Goal: Task Accomplishment & Management: Manage account settings

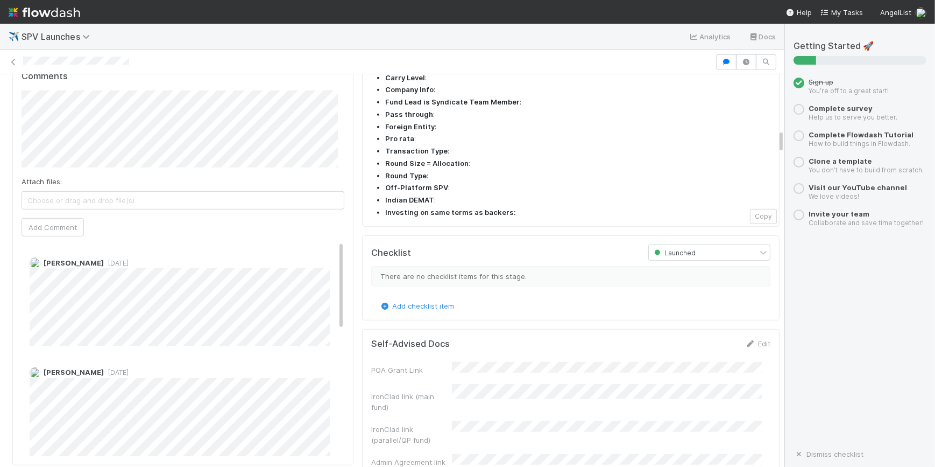
scroll to position [978, 0]
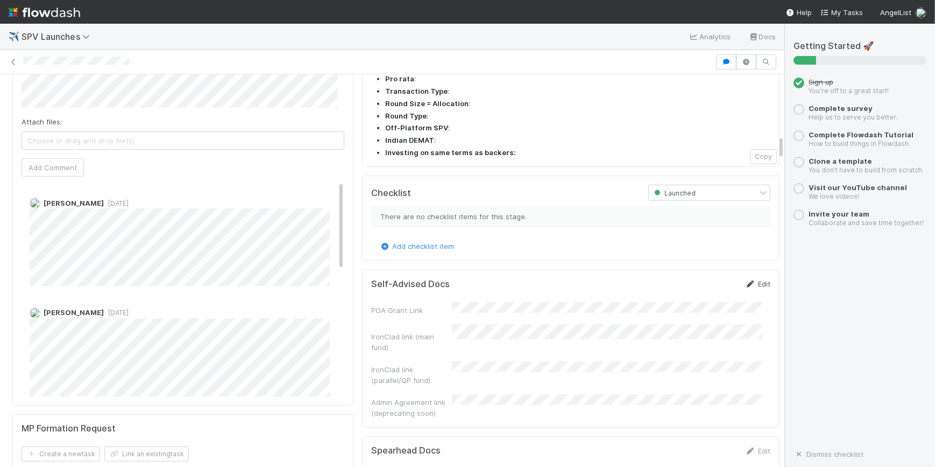
click at [745, 280] on icon at bounding box center [750, 283] width 11 height 7
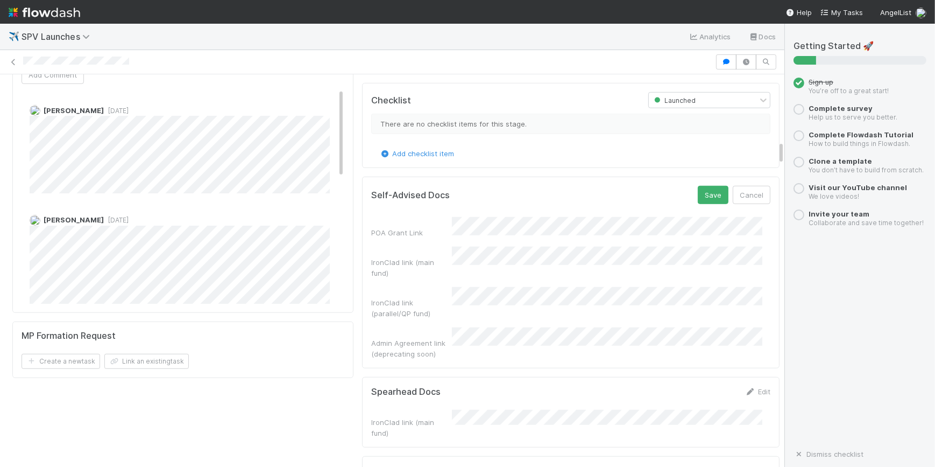
scroll to position [1076, 0]
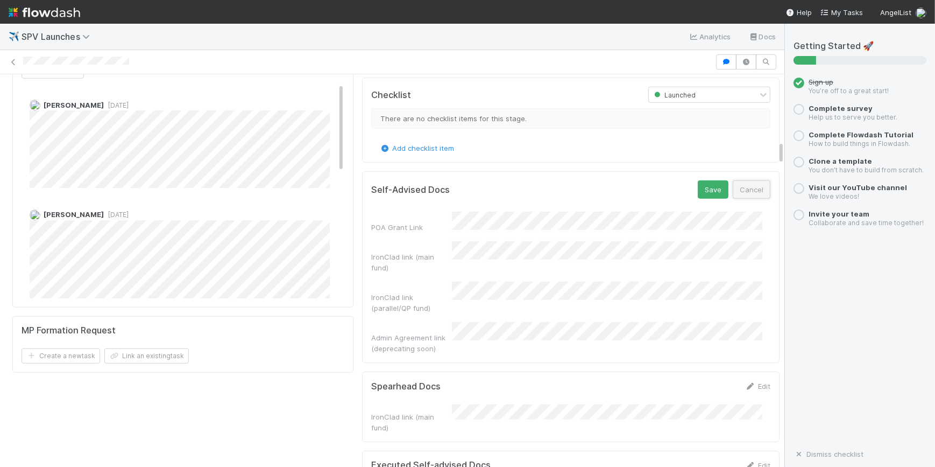
click at [733, 180] on button "Cancel" at bounding box center [752, 189] width 38 height 18
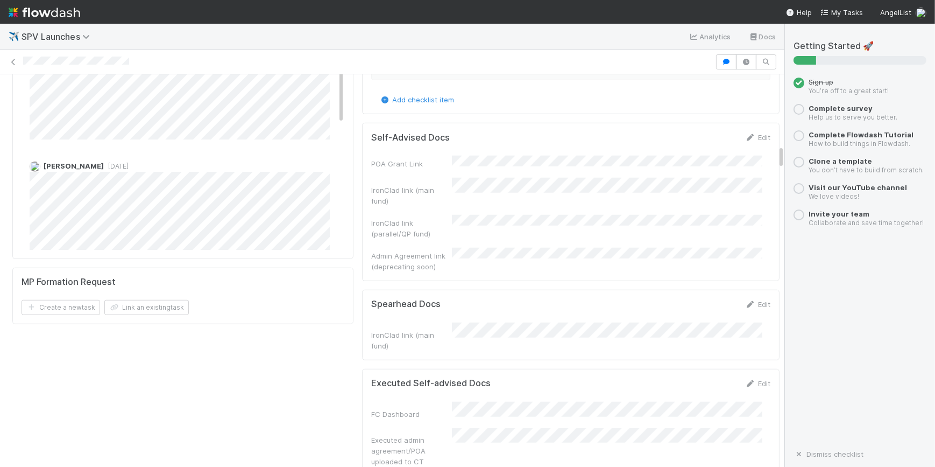
scroll to position [1223, 0]
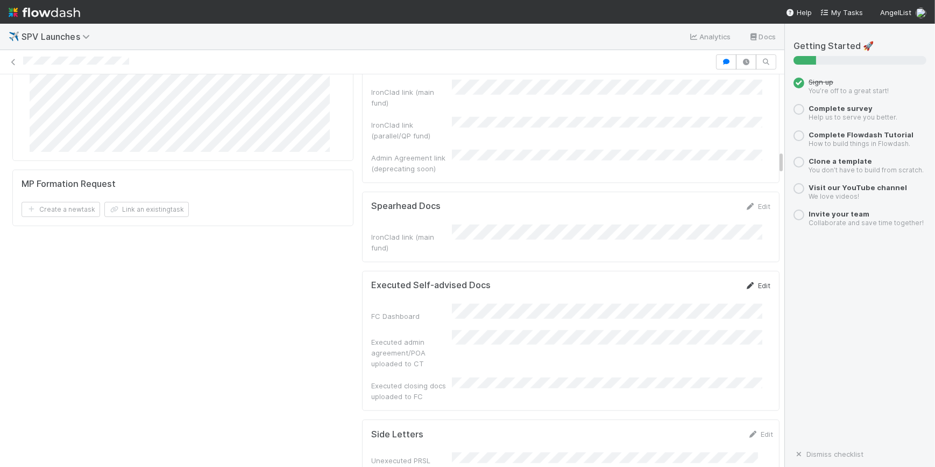
click at [745, 281] on link "Edit" at bounding box center [757, 285] width 25 height 9
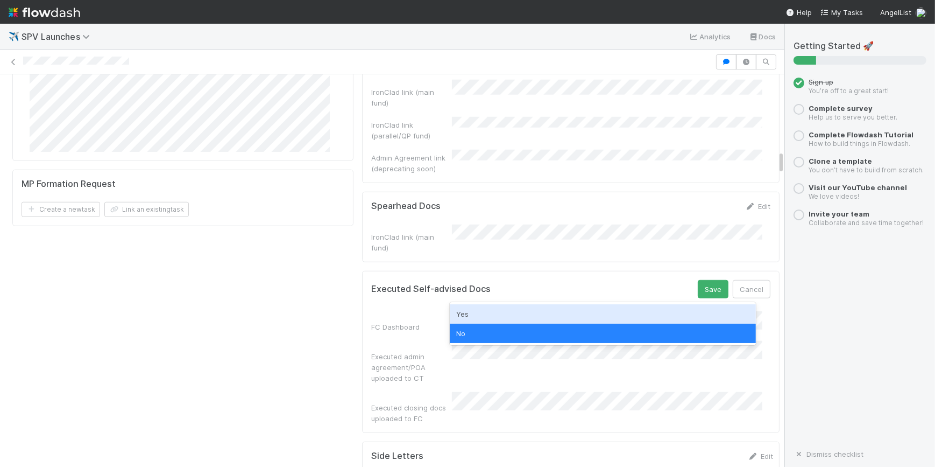
click at [478, 308] on div "Yes" at bounding box center [603, 313] width 306 height 19
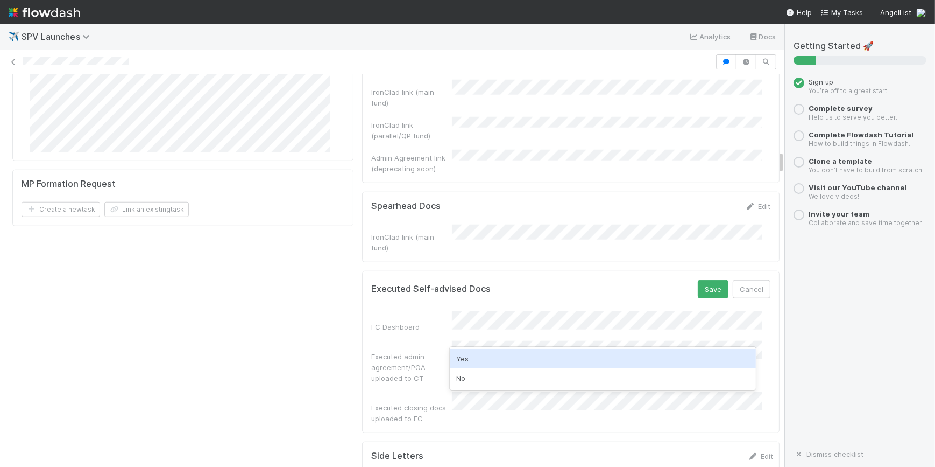
drag, startPoint x: 477, startPoint y: 358, endPoint x: 465, endPoint y: 350, distance: 14.3
click at [476, 357] on div "Yes" at bounding box center [603, 358] width 306 height 19
click at [435, 402] on div "Executed closing docs uploaded to FC" at bounding box center [411, 413] width 81 height 22
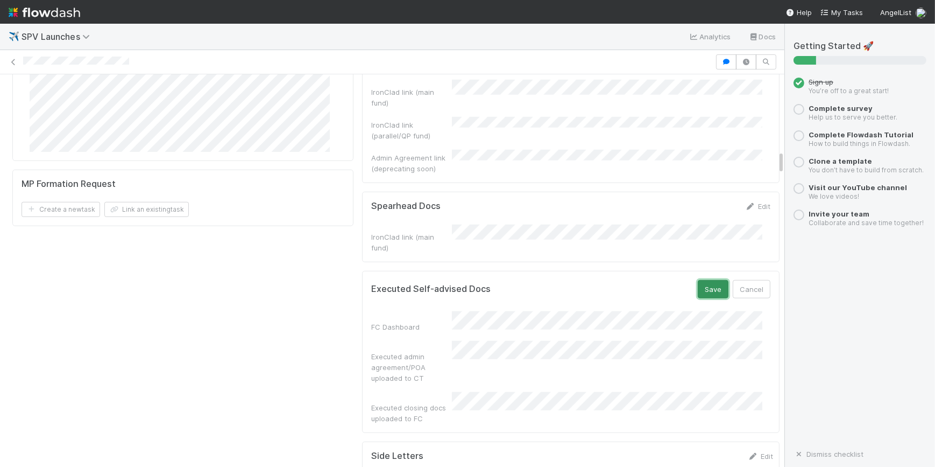
click at [698, 280] on button "Save" at bounding box center [713, 289] width 31 height 18
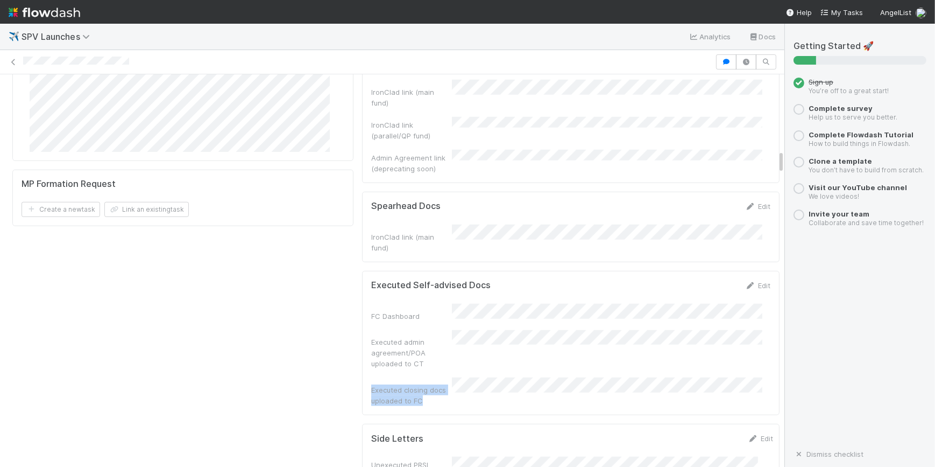
drag, startPoint x: 414, startPoint y: 328, endPoint x: 366, endPoint y: 318, distance: 49.5
click at [371, 384] on div "Executed closing docs uploaded to FC" at bounding box center [411, 395] width 81 height 22
copy div "Executed closing docs uploaded to FC"
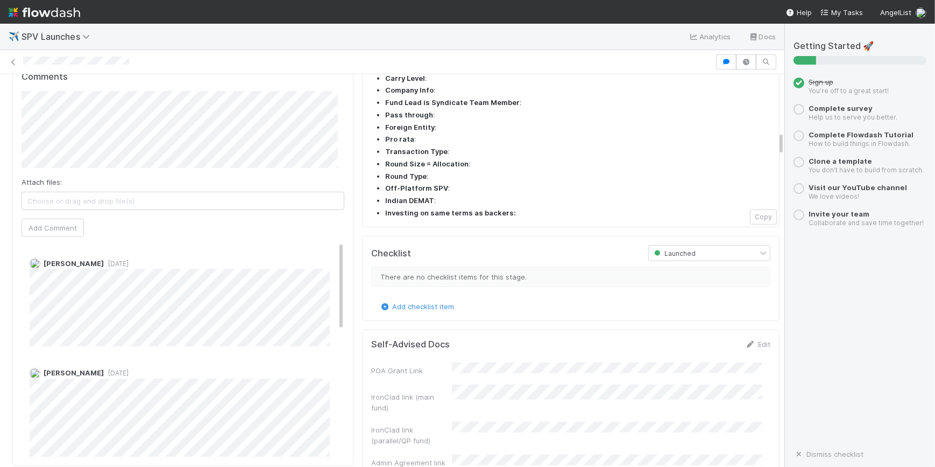
scroll to position [783, 0]
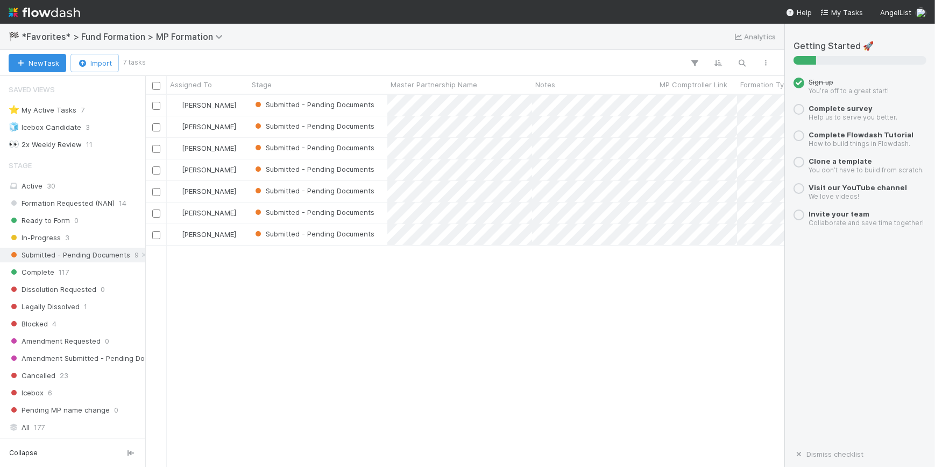
click at [97, 254] on span "Submitted - Pending Documents" at bounding box center [70, 254] width 122 height 13
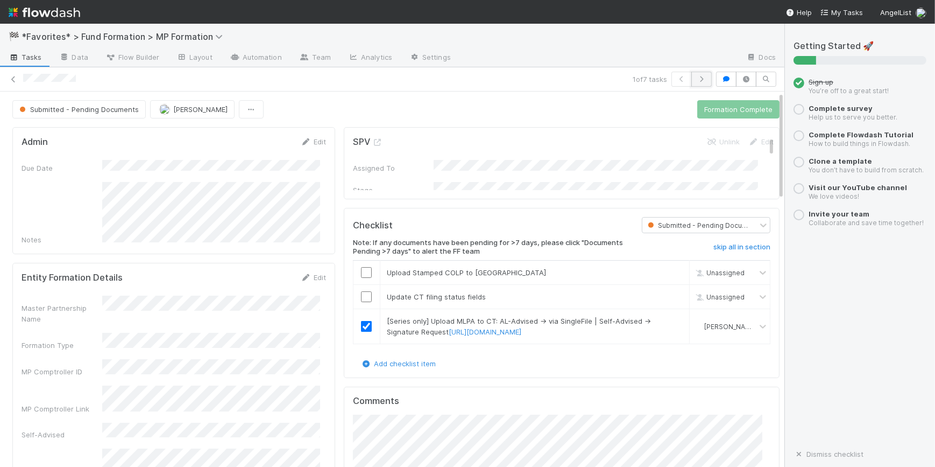
click at [696, 79] on icon "button" at bounding box center [701, 79] width 11 height 6
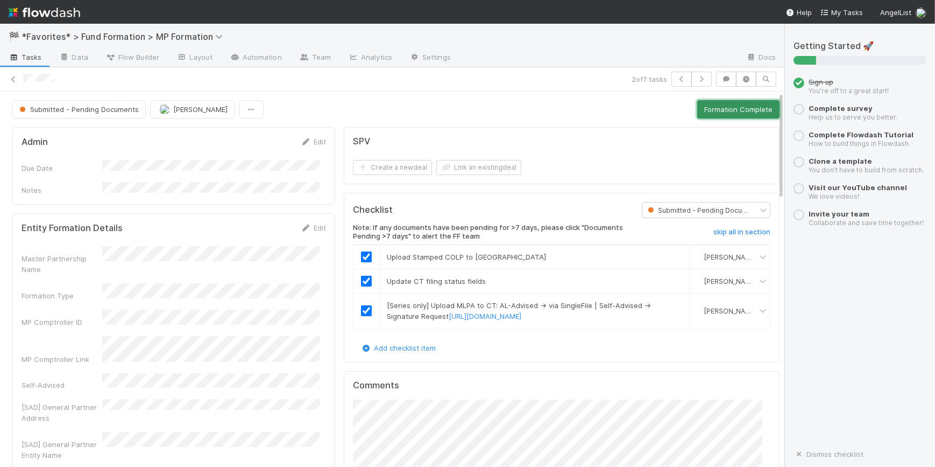
click at [700, 104] on button "Formation Complete" at bounding box center [739, 109] width 82 height 18
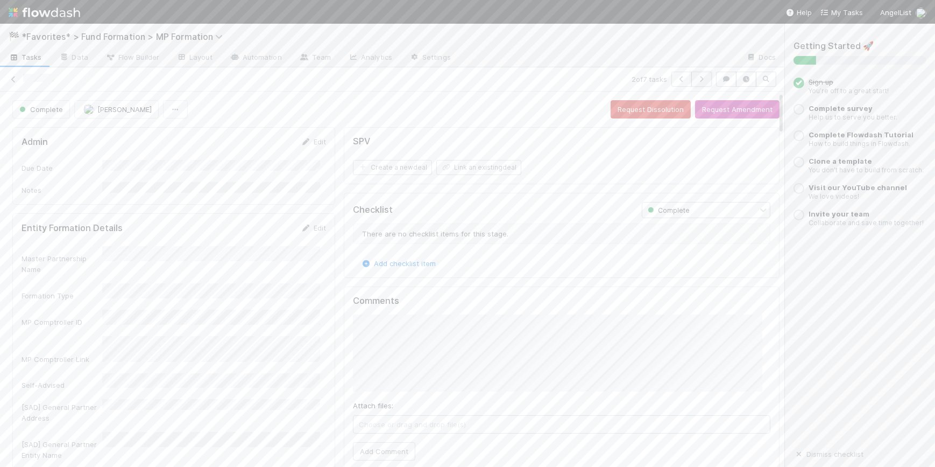
click at [696, 81] on icon "button" at bounding box center [701, 79] width 11 height 6
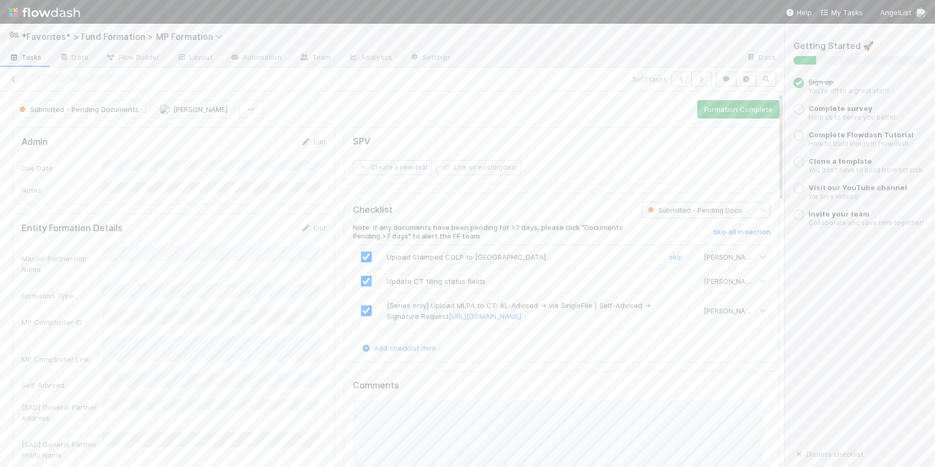
scroll to position [48, 0]
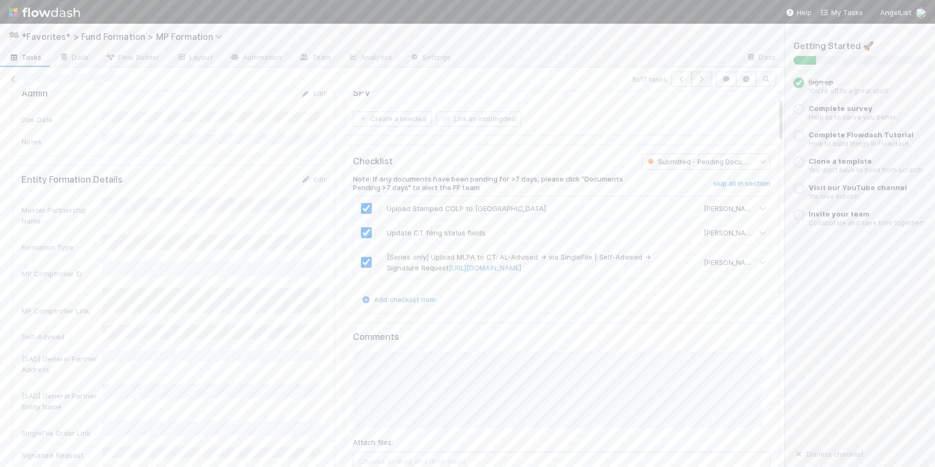
click at [695, 82] on button "button" at bounding box center [702, 79] width 20 height 15
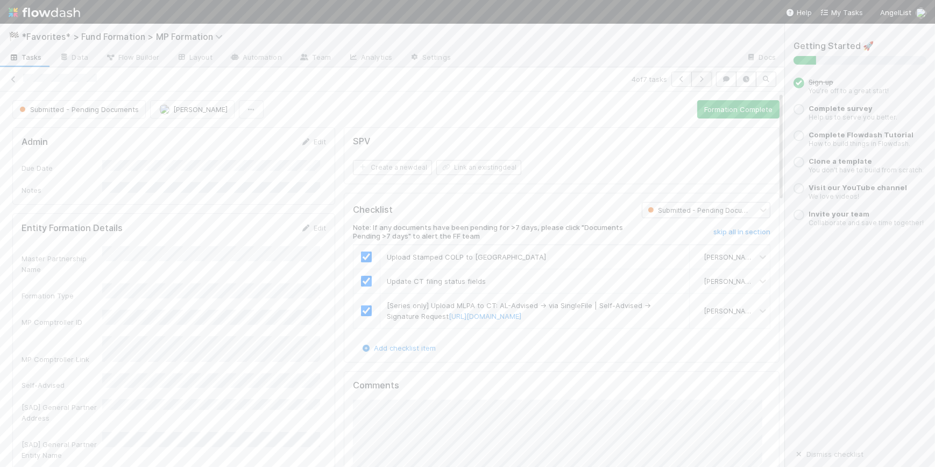
click at [696, 80] on icon "button" at bounding box center [701, 79] width 11 height 6
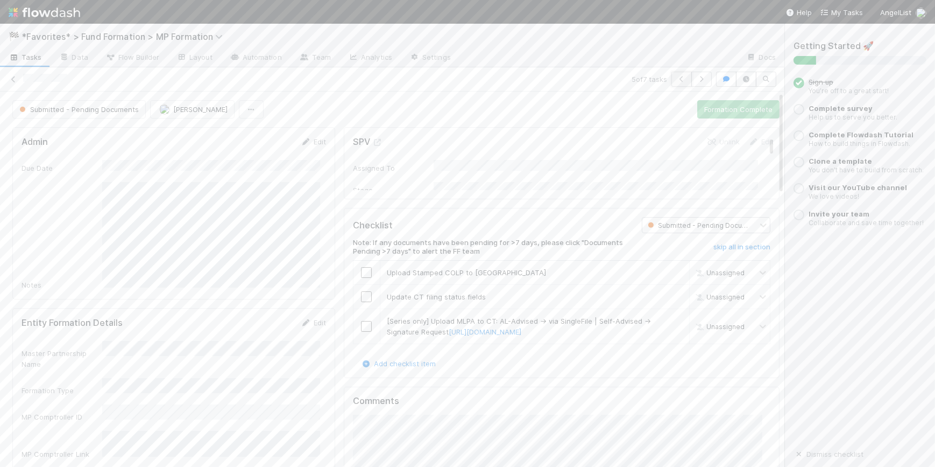
click at [677, 78] on icon "button" at bounding box center [682, 79] width 11 height 6
click at [700, 110] on button "Formation Complete" at bounding box center [739, 109] width 82 height 18
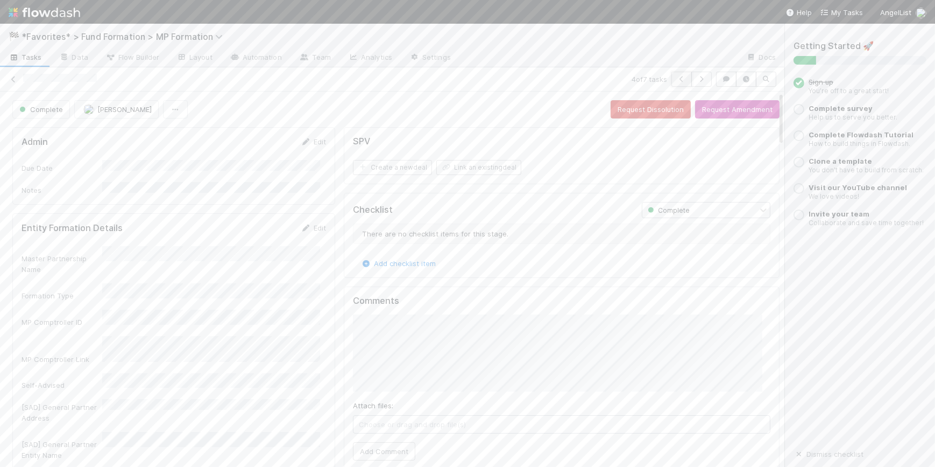
click at [672, 75] on button "button" at bounding box center [682, 79] width 20 height 15
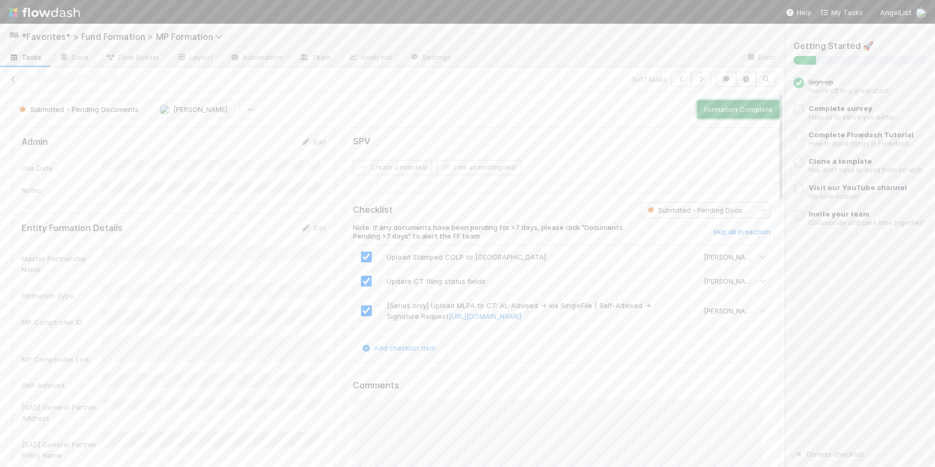
click at [718, 110] on button "Formation Complete" at bounding box center [739, 109] width 82 height 18
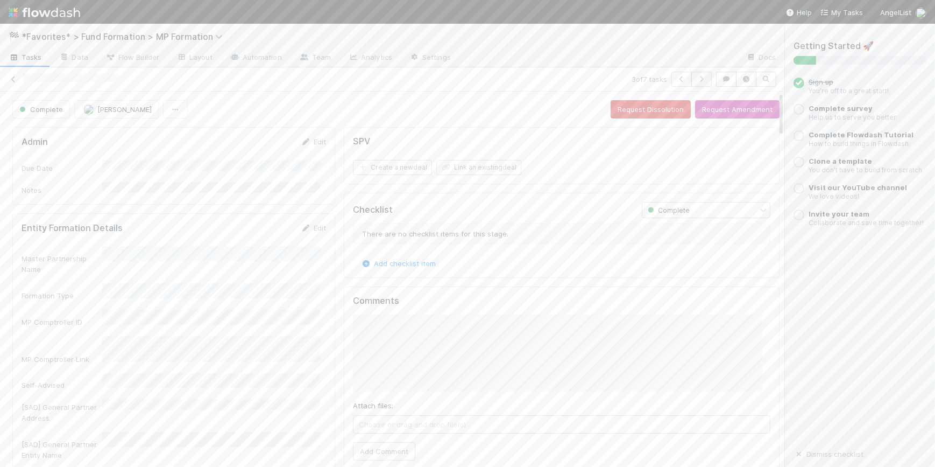
click at [695, 82] on button "button" at bounding box center [702, 79] width 20 height 15
click at [692, 76] on button "button" at bounding box center [702, 79] width 20 height 15
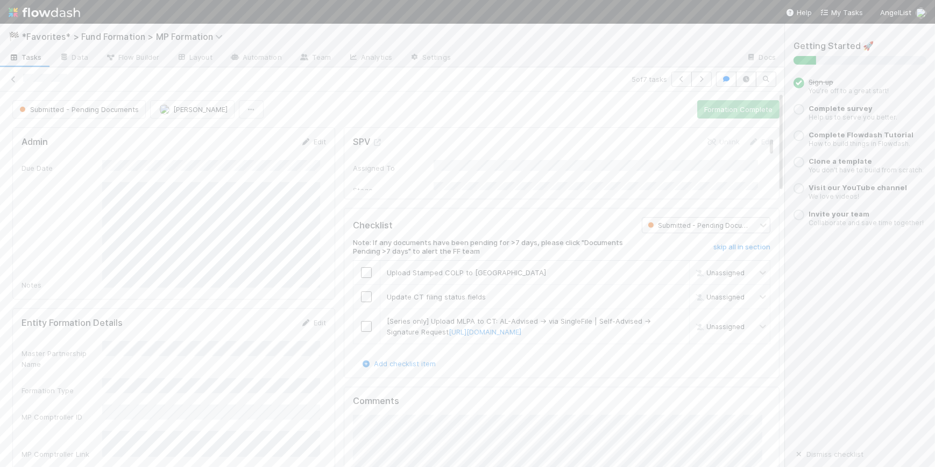
scroll to position [97, 0]
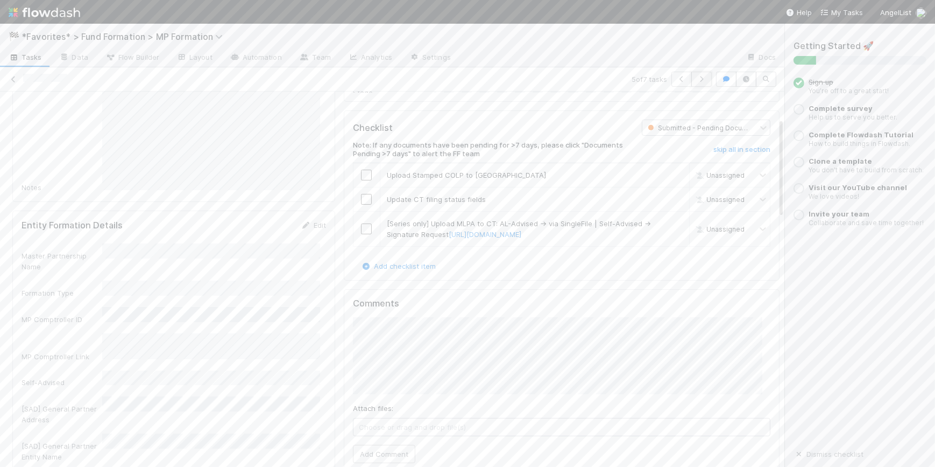
click at [696, 76] on icon "button" at bounding box center [701, 79] width 11 height 6
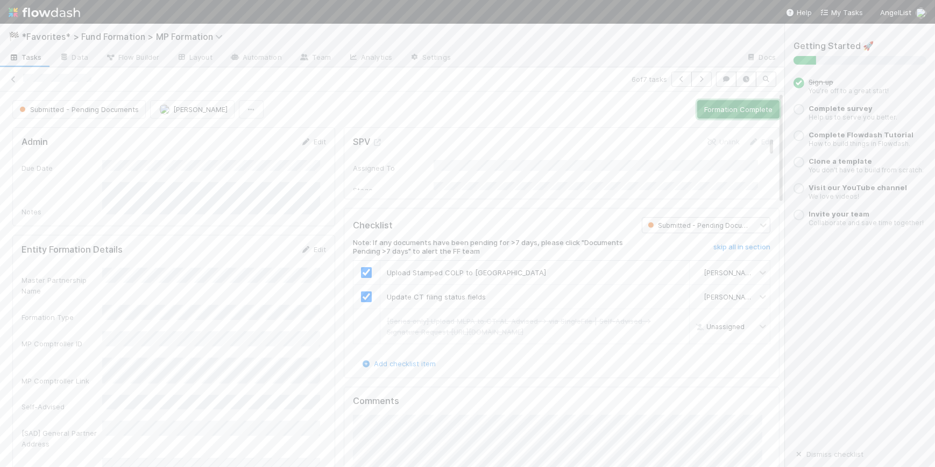
click at [713, 107] on button "Formation Complete" at bounding box center [739, 109] width 82 height 18
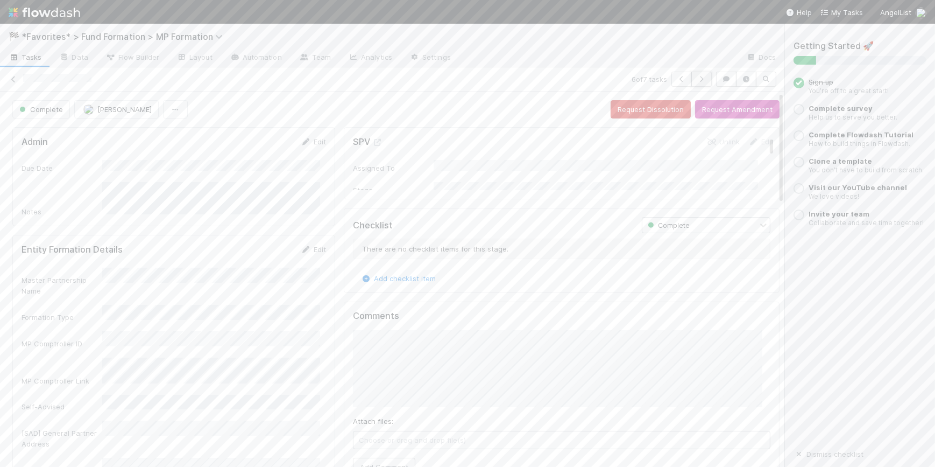
click at [696, 78] on icon "button" at bounding box center [701, 79] width 11 height 6
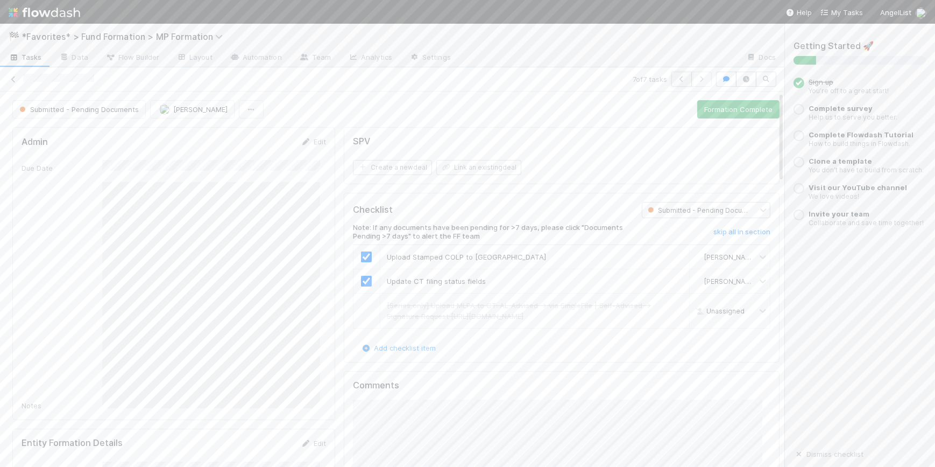
click at [677, 77] on icon "button" at bounding box center [682, 79] width 11 height 6
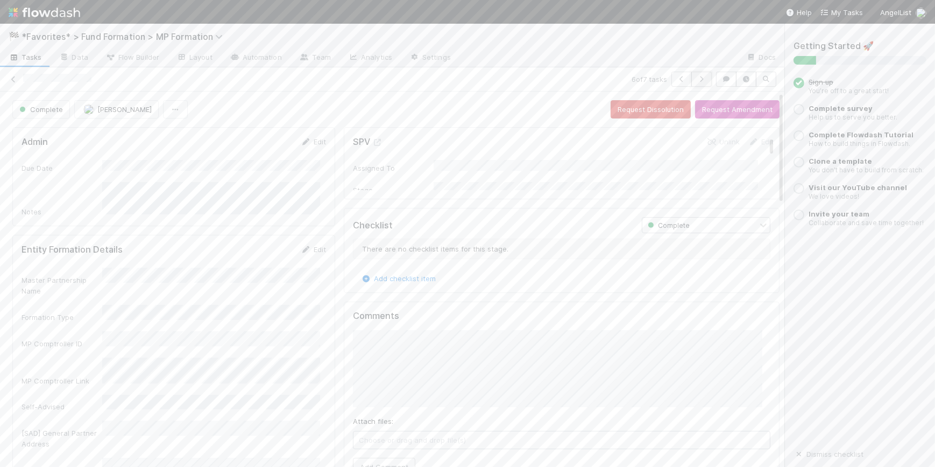
click at [692, 72] on button "button" at bounding box center [702, 79] width 20 height 15
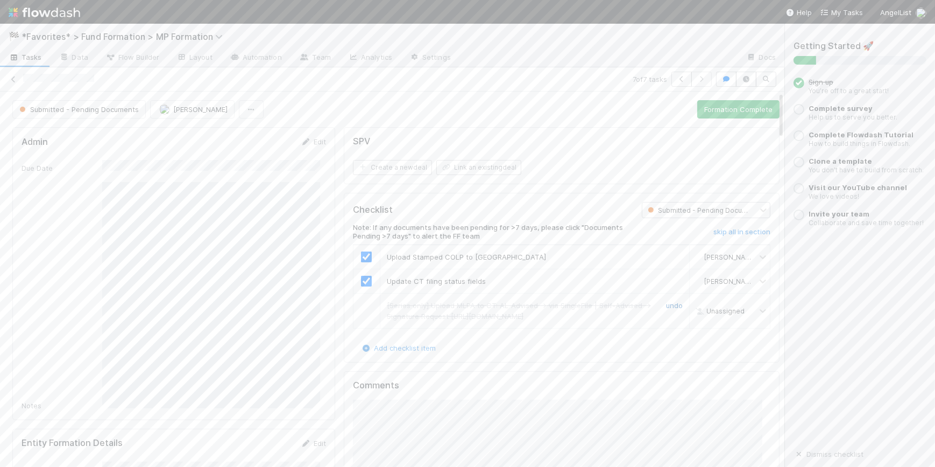
click at [666, 301] on link "undo" at bounding box center [674, 305] width 17 height 9
click at [670, 301] on link "skip" at bounding box center [676, 305] width 13 height 9
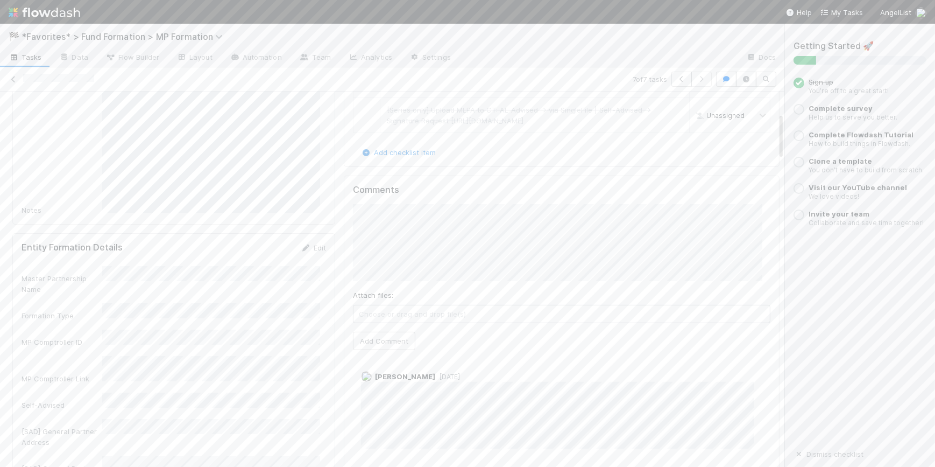
scroll to position [48, 0]
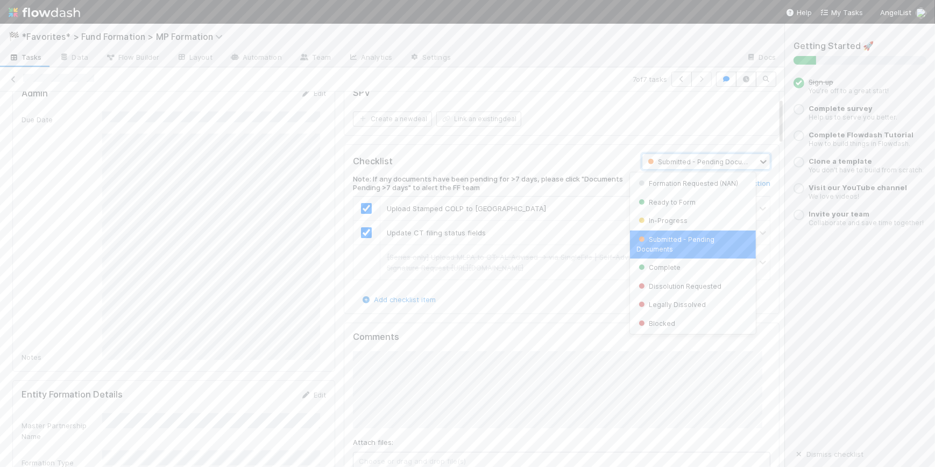
click at [683, 163] on span "Submitted - Pending Documents" at bounding box center [704, 162] width 116 height 8
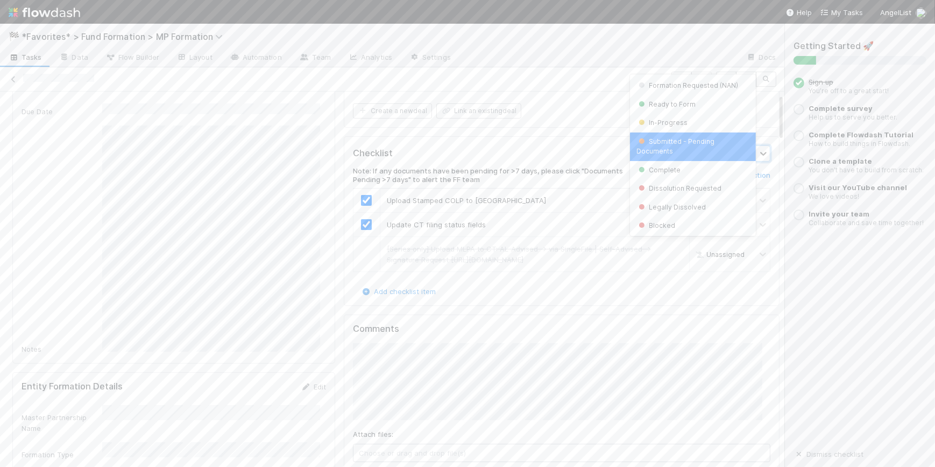
scroll to position [0, 0]
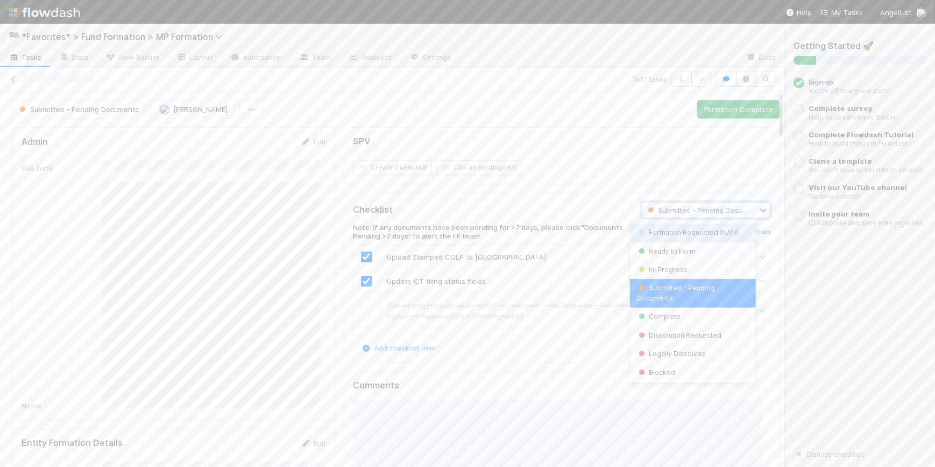
drag, startPoint x: 701, startPoint y: 163, endPoint x: 708, endPoint y: 138, distance: 25.6
click at [701, 163] on div "Create a new deal Link an existing deal" at bounding box center [563, 167] width 421 height 15
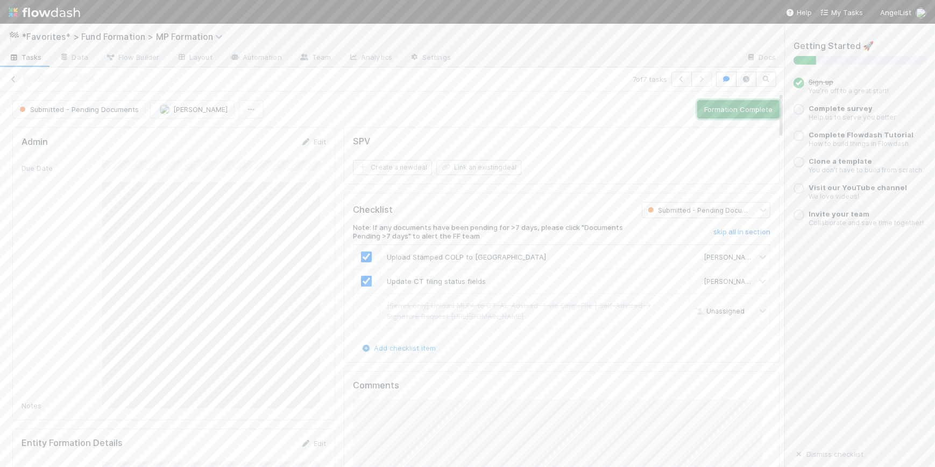
click at [712, 107] on button "Formation Complete" at bounding box center [739, 109] width 82 height 18
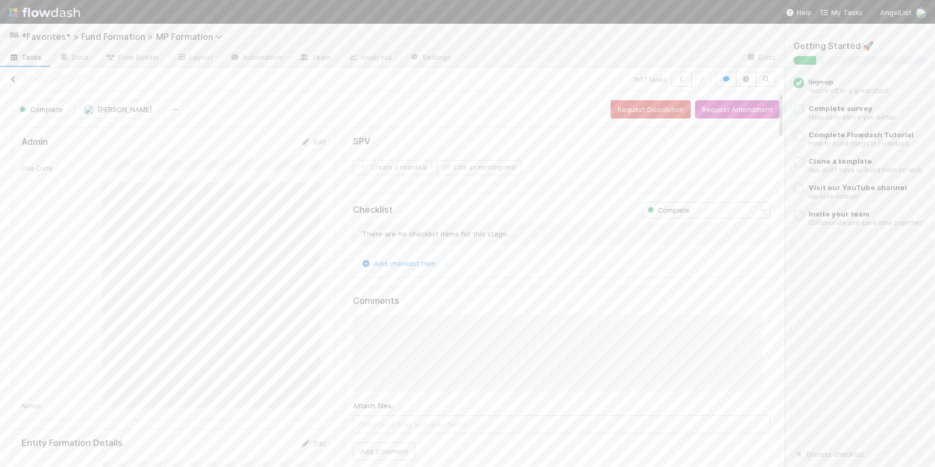
click at [13, 78] on icon at bounding box center [13, 79] width 11 height 7
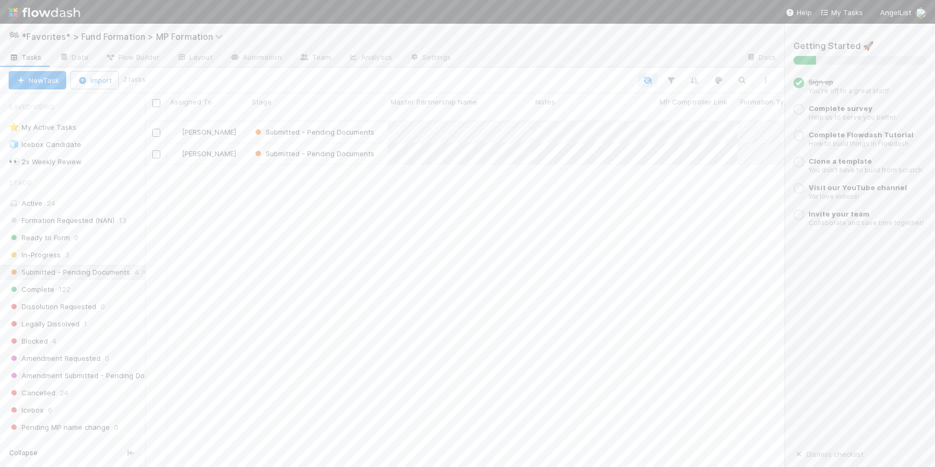
scroll to position [347, 632]
click at [60, 161] on div "👀 2x Weekly Review" at bounding box center [45, 161] width 73 height 13
click at [131, 272] on div "Submitted - Pending Documents 4" at bounding box center [77, 271] width 137 height 13
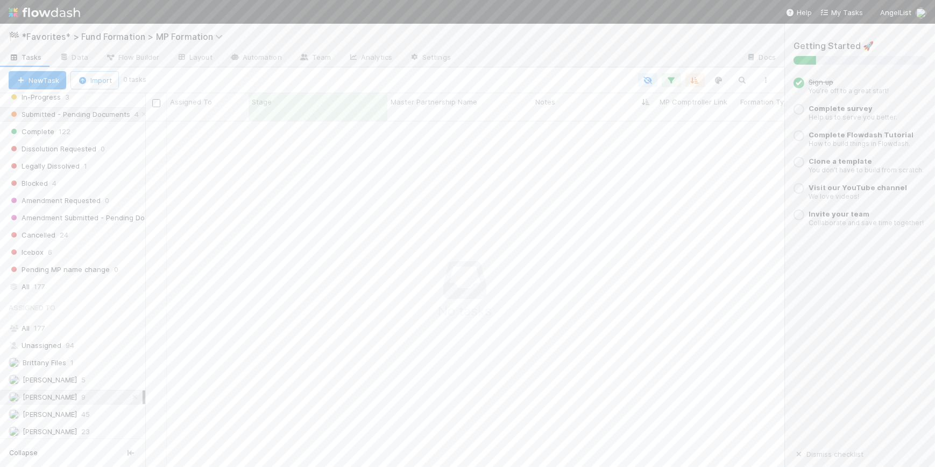
click at [130, 394] on icon at bounding box center [135, 396] width 11 height 7
drag, startPoint x: 145, startPoint y: 403, endPoint x: 177, endPoint y: 401, distance: 31.3
click at [157, 401] on div at bounding box center [156, 280] width 1 height 374
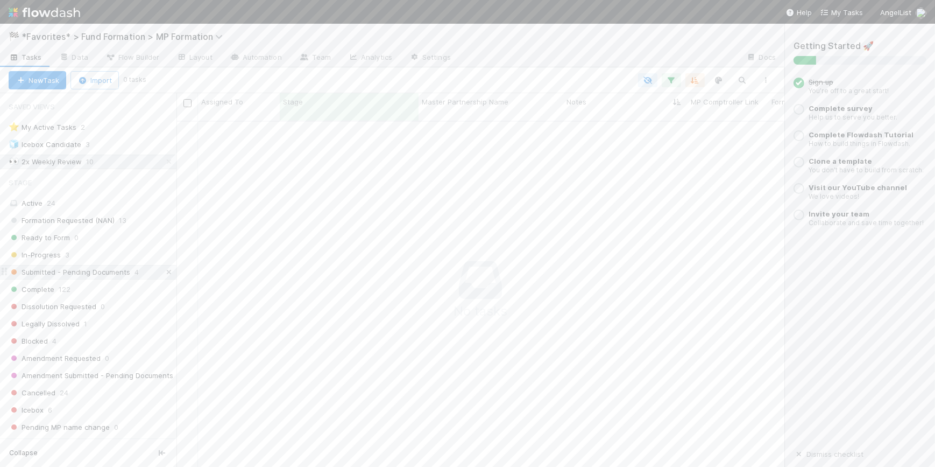
click at [164, 274] on link at bounding box center [169, 271] width 11 height 13
click at [569, 362] on div "Assign Formation Requested (NAN) 1 0 0 [DATE] 2:39:11 AM [DATE] 4:00:07 PM Assi…" at bounding box center [481, 299] width 608 height 354
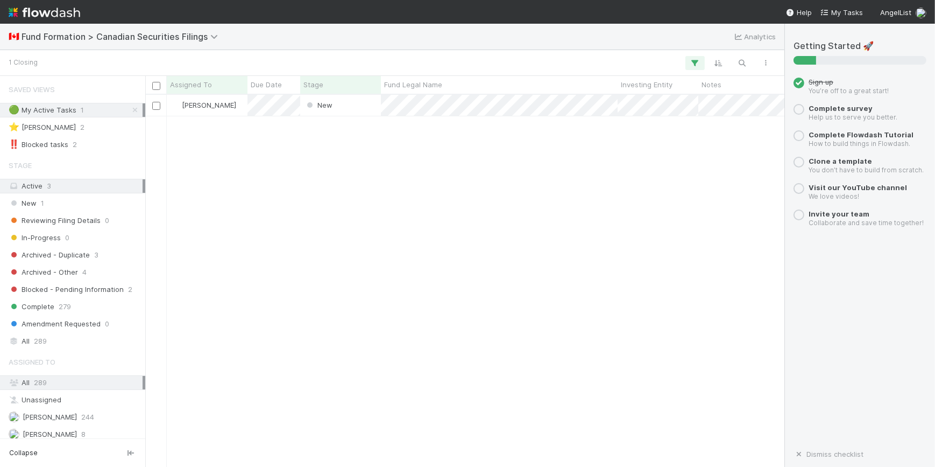
scroll to position [364, 632]
click at [130, 111] on icon at bounding box center [135, 110] width 11 height 7
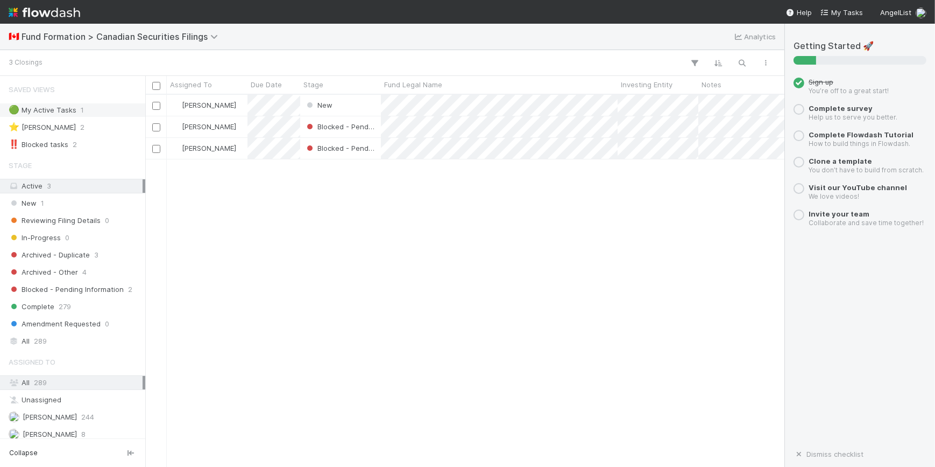
scroll to position [364, 632]
